Goal: Information Seeking & Learning: Learn about a topic

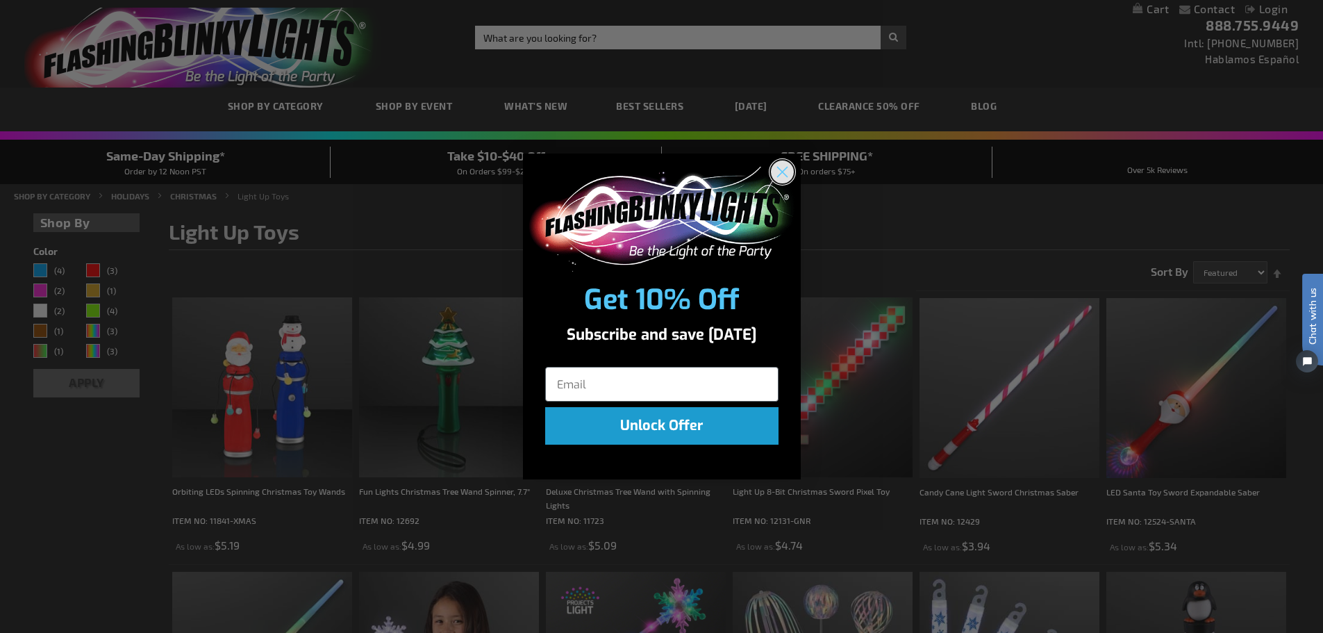
click at [788, 176] on circle "Close dialog" at bounding box center [781, 171] width 23 height 23
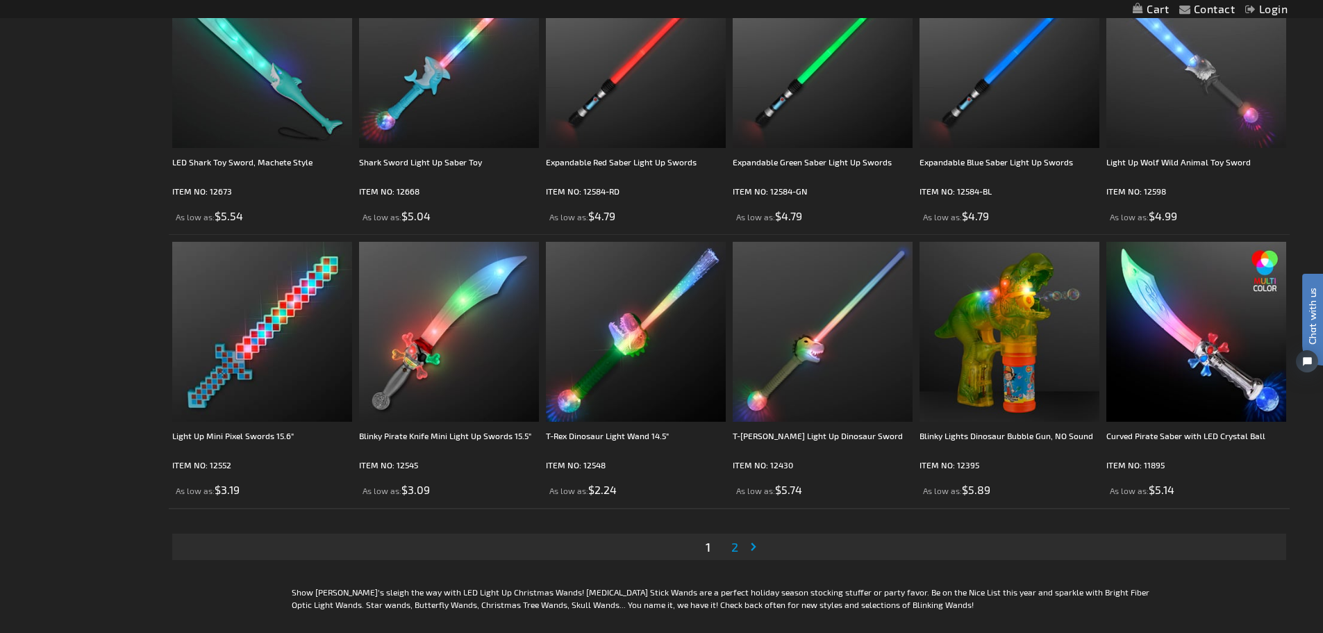
scroll to position [2569, 0]
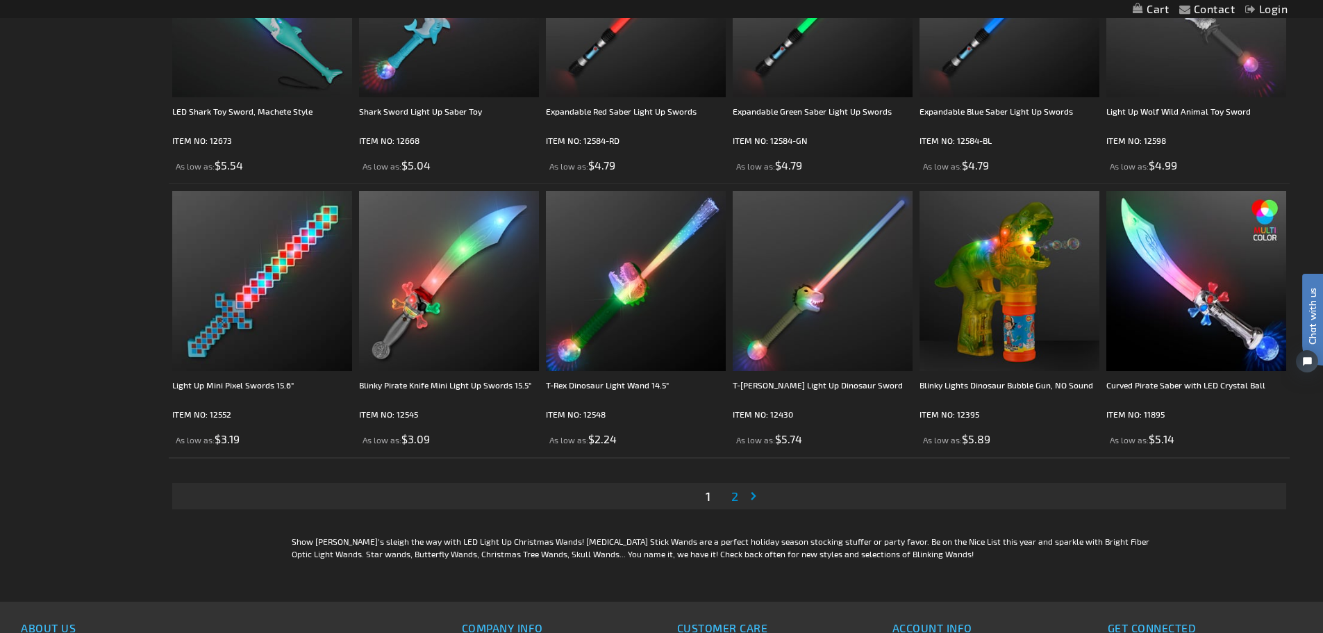
click at [737, 495] on span "2" at bounding box center [734, 495] width 7 height 15
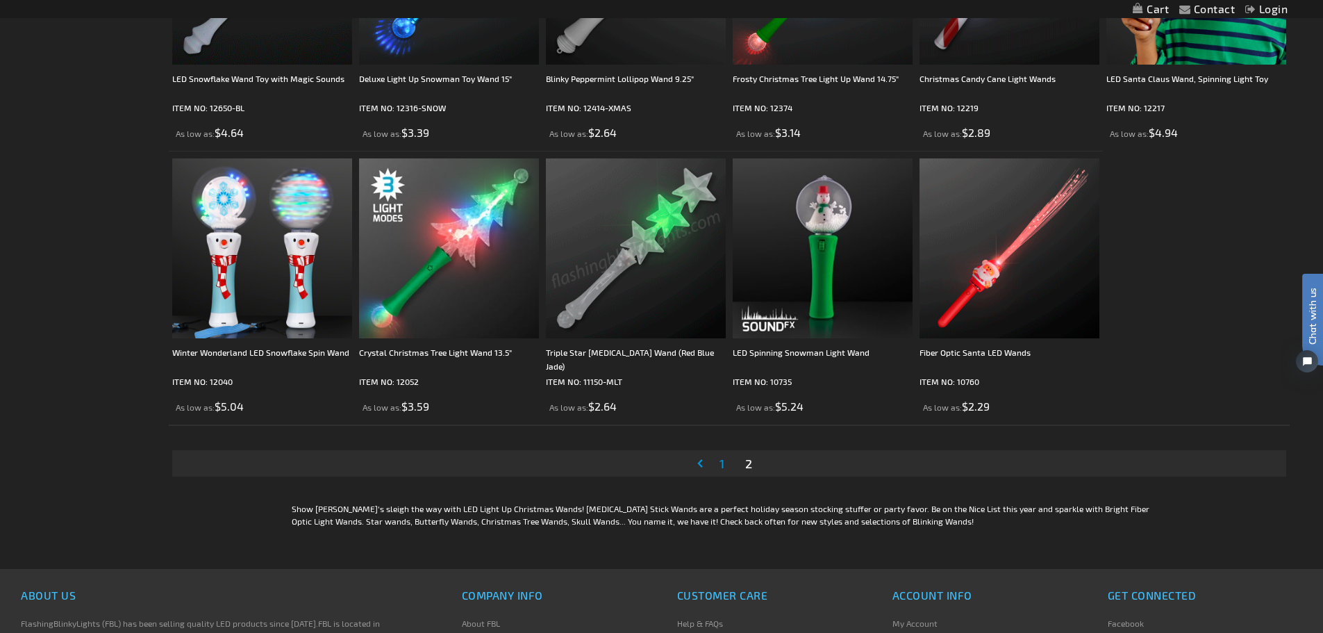
scroll to position [694, 0]
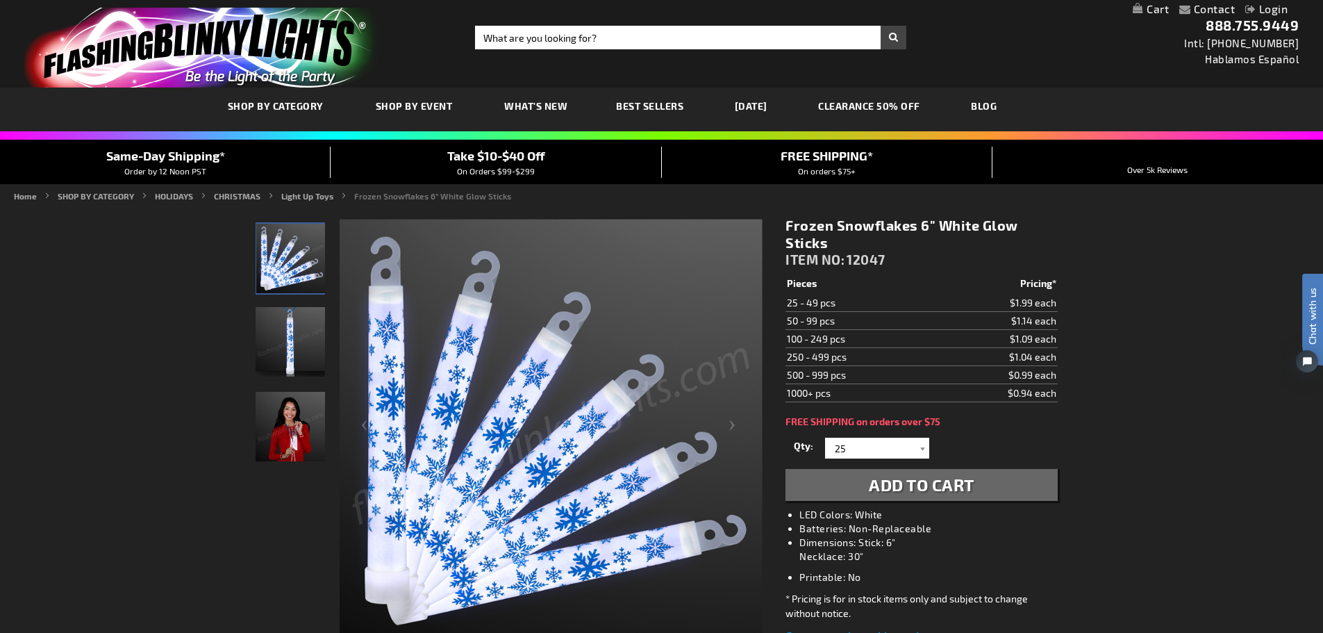
click at [305, 433] on img "Woman displaying 6 Inch White Snowflake Light Up Glow Sticks" at bounding box center [290, 426] width 69 height 69
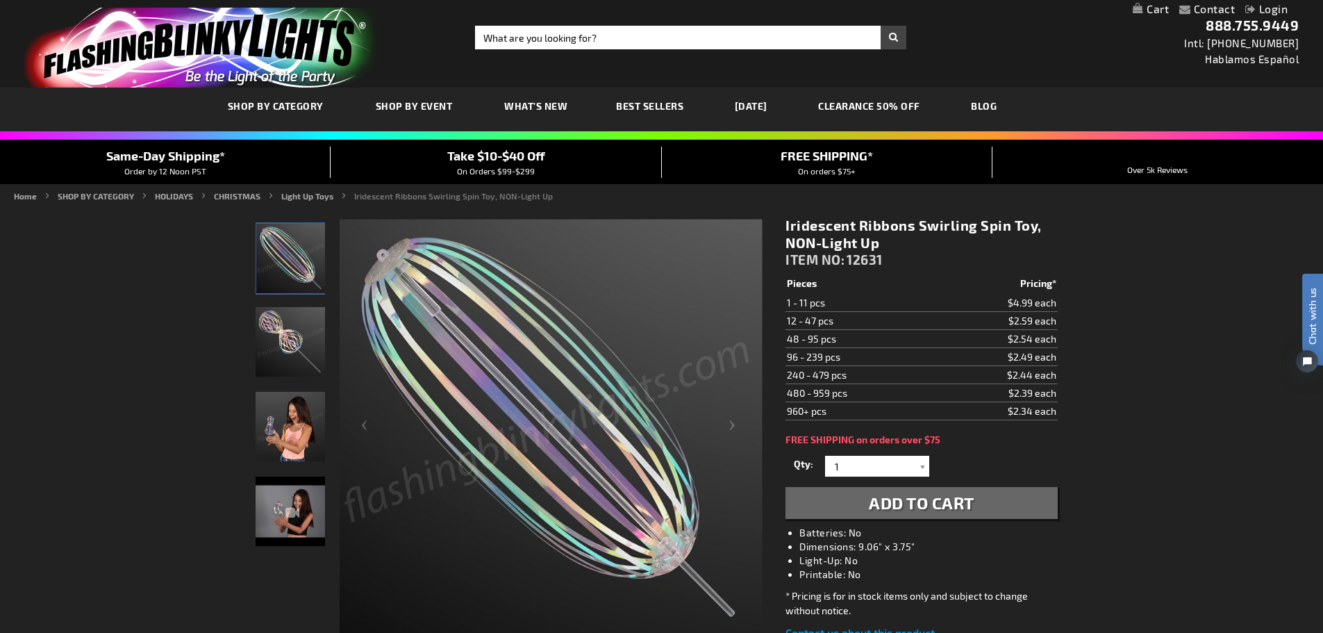
click at [301, 340] on img "Iridescent Ribbons Swirling Spin Toy, NON-Light Up" at bounding box center [290, 341] width 69 height 69
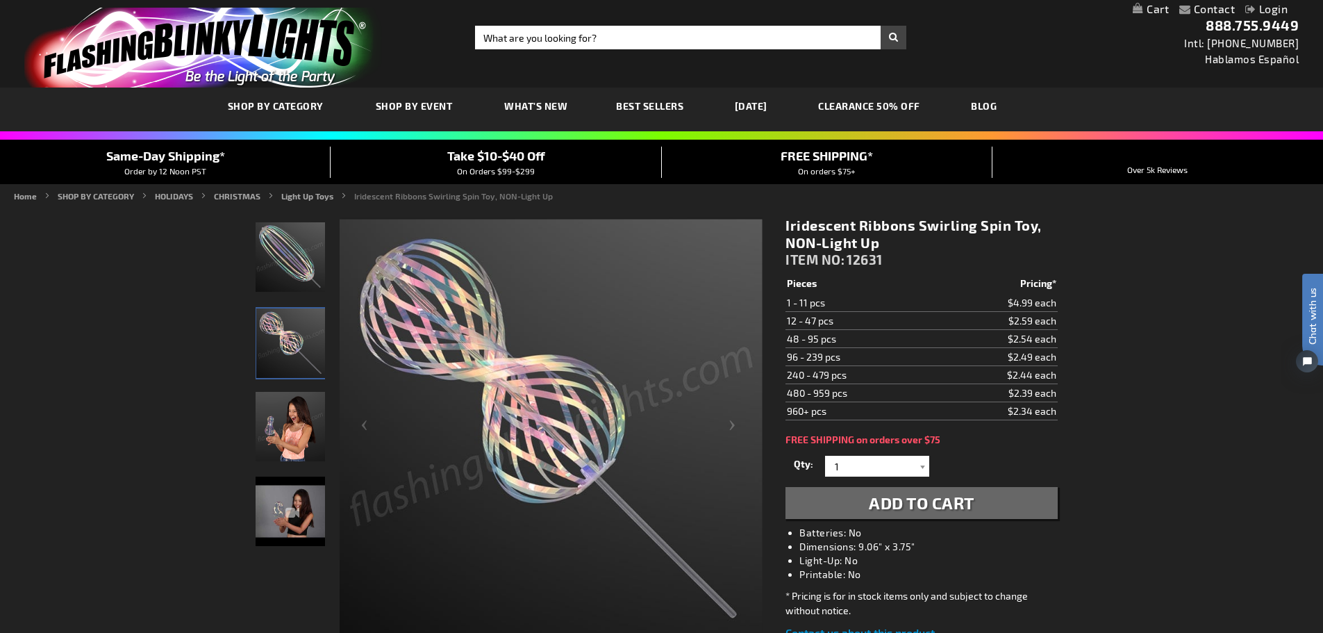
click at [287, 426] on img "Iridescent Ribbons Swirling Spin Toy, NON-Light Up" at bounding box center [290, 426] width 69 height 69
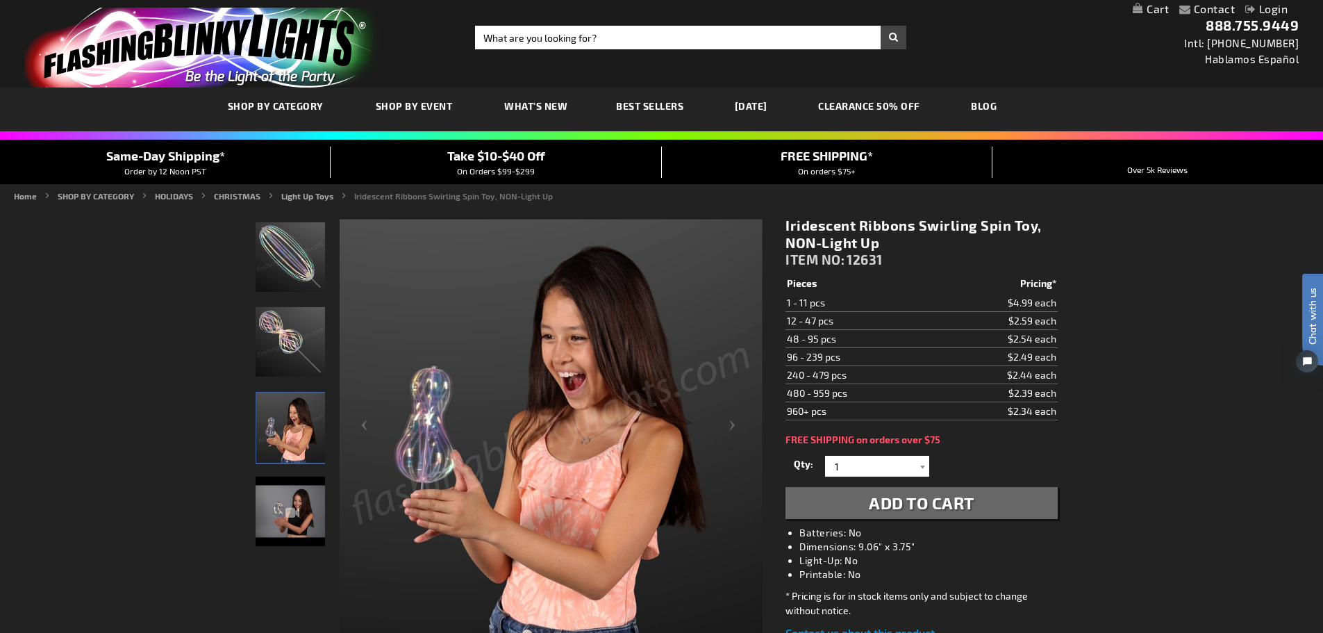
click at [282, 510] on img "Iridescent Ribbons Swirling Spin Toy, NON-Light Up" at bounding box center [290, 510] width 69 height 69
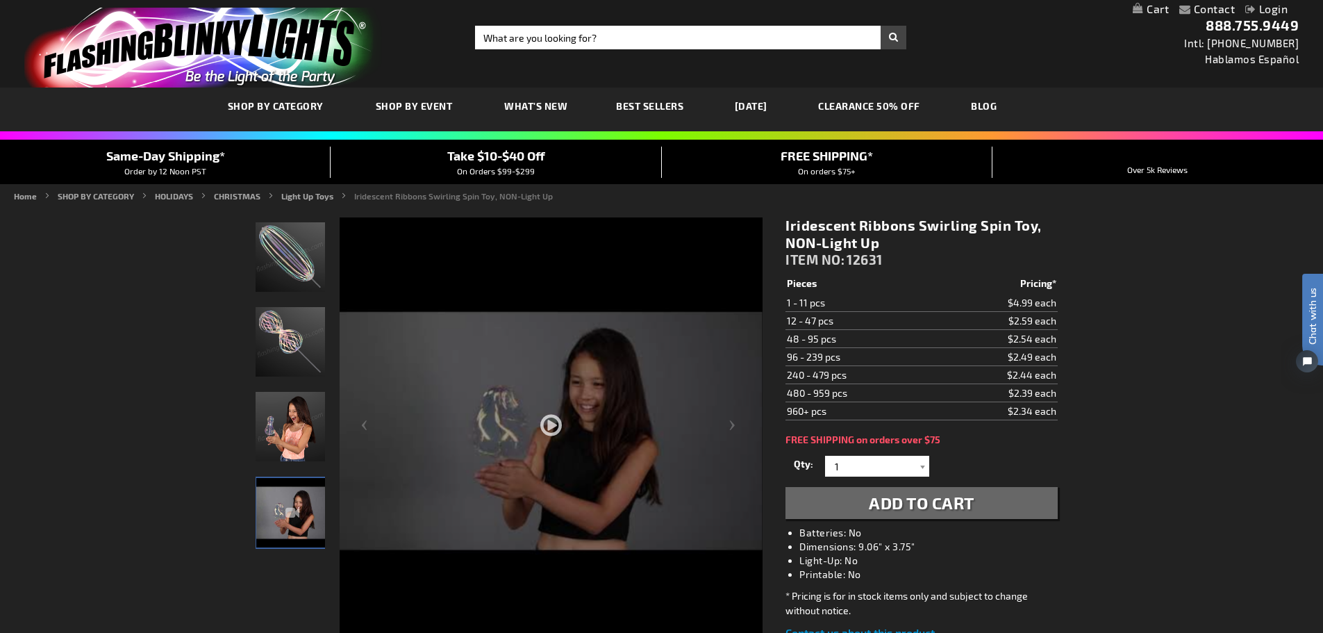
click at [555, 422] on div at bounding box center [551, 471] width 423 height 508
